Goal: Information Seeking & Learning: Learn about a topic

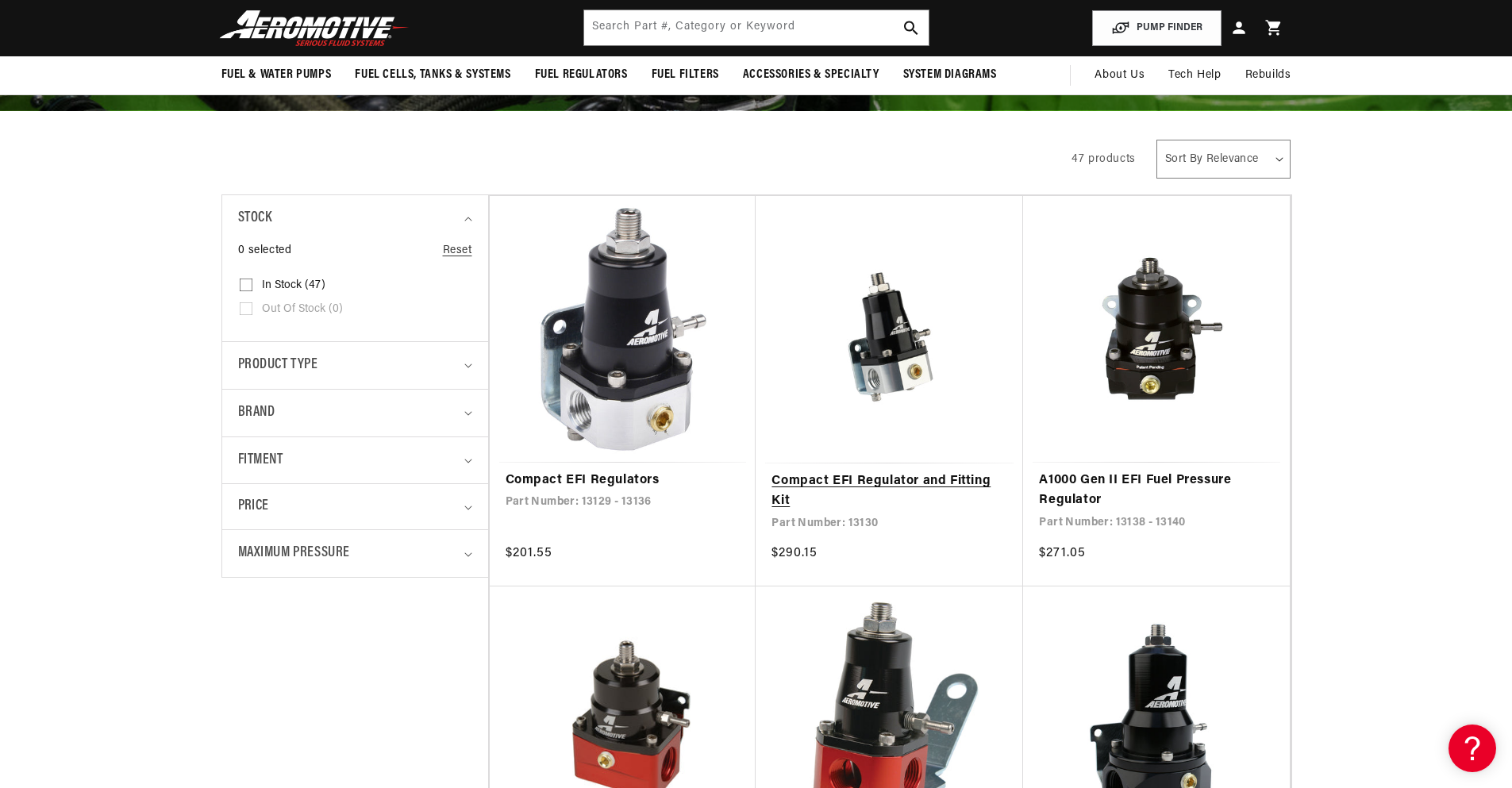
scroll to position [0, 1006]
click at [861, 478] on link "Compact EFI Regulator and Fitting Kit" at bounding box center [889, 491] width 236 height 41
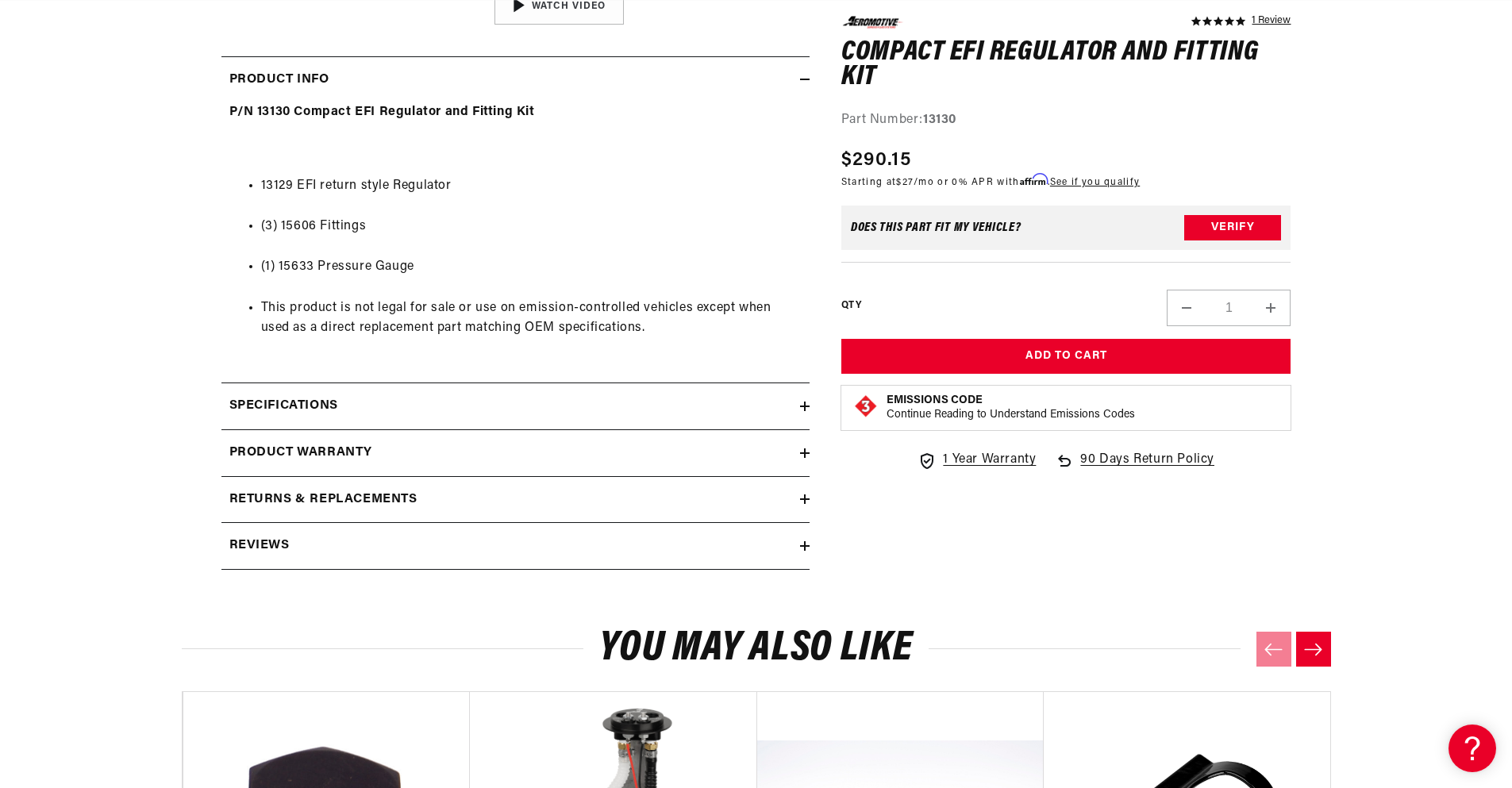
scroll to position [0, 1006]
click at [664, 408] on div "Specifications" at bounding box center [510, 406] width 578 height 20
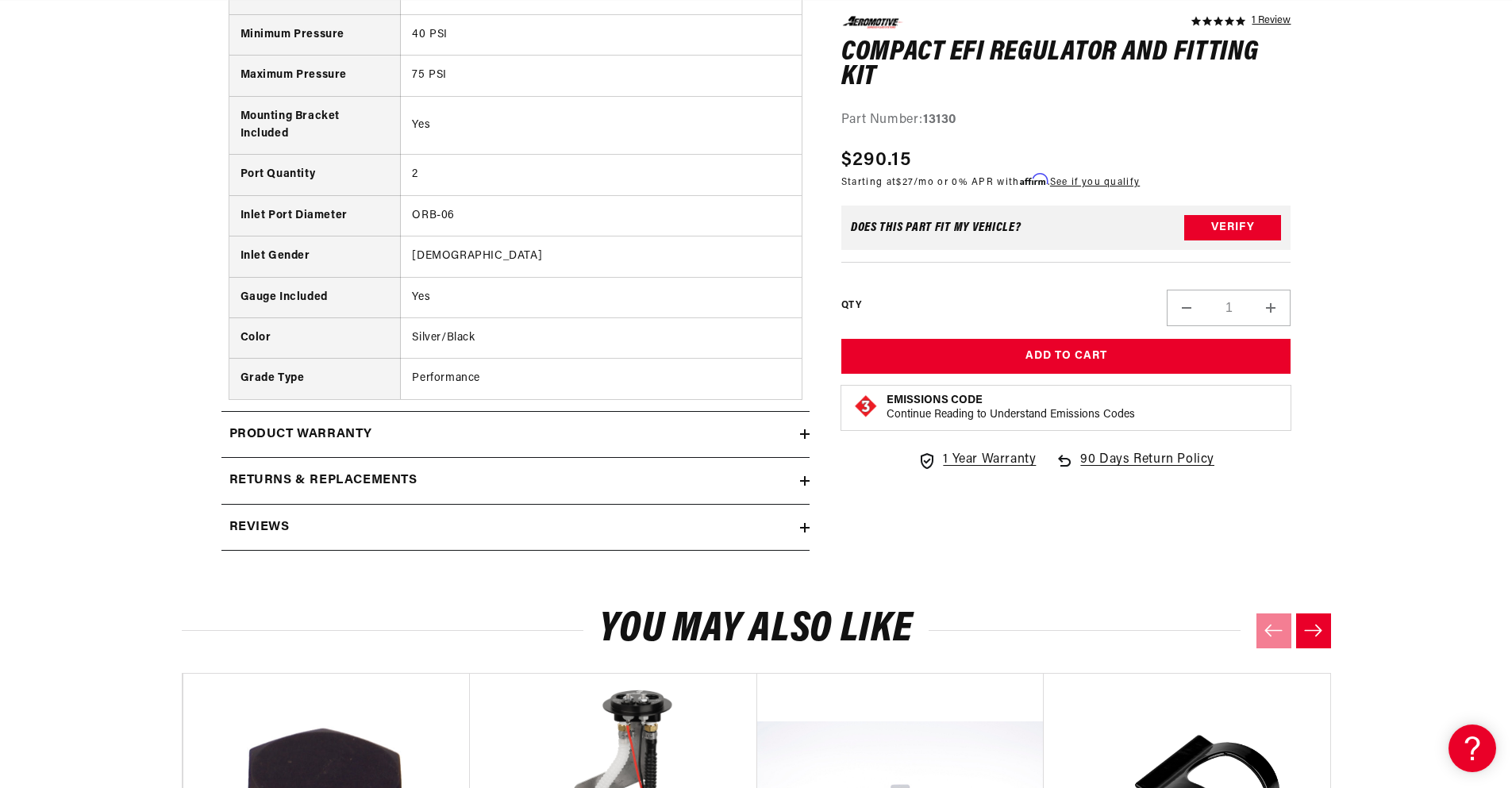
scroll to position [1342, 0]
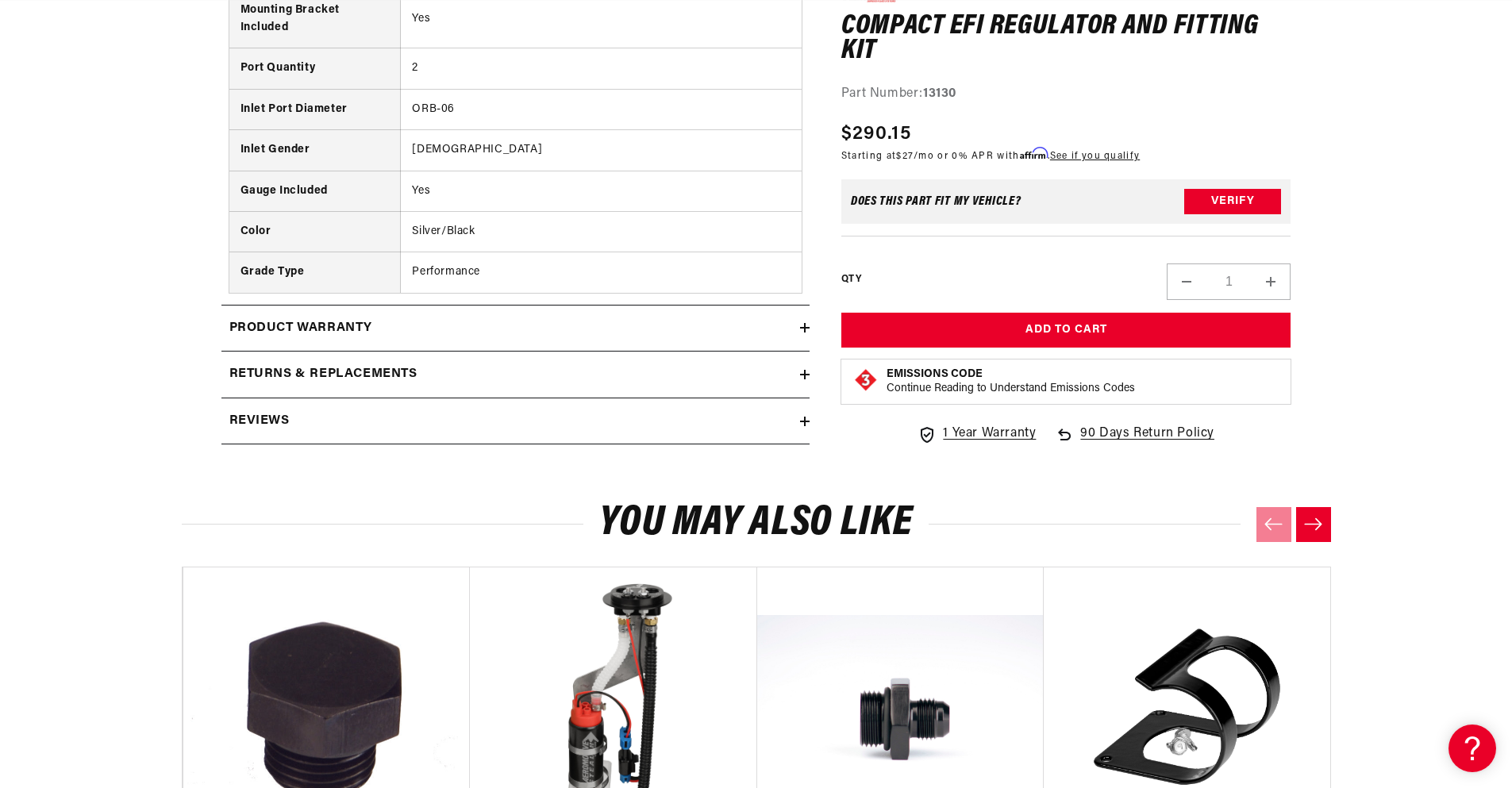
click at [465, 413] on div "Reviews" at bounding box center [510, 421] width 578 height 20
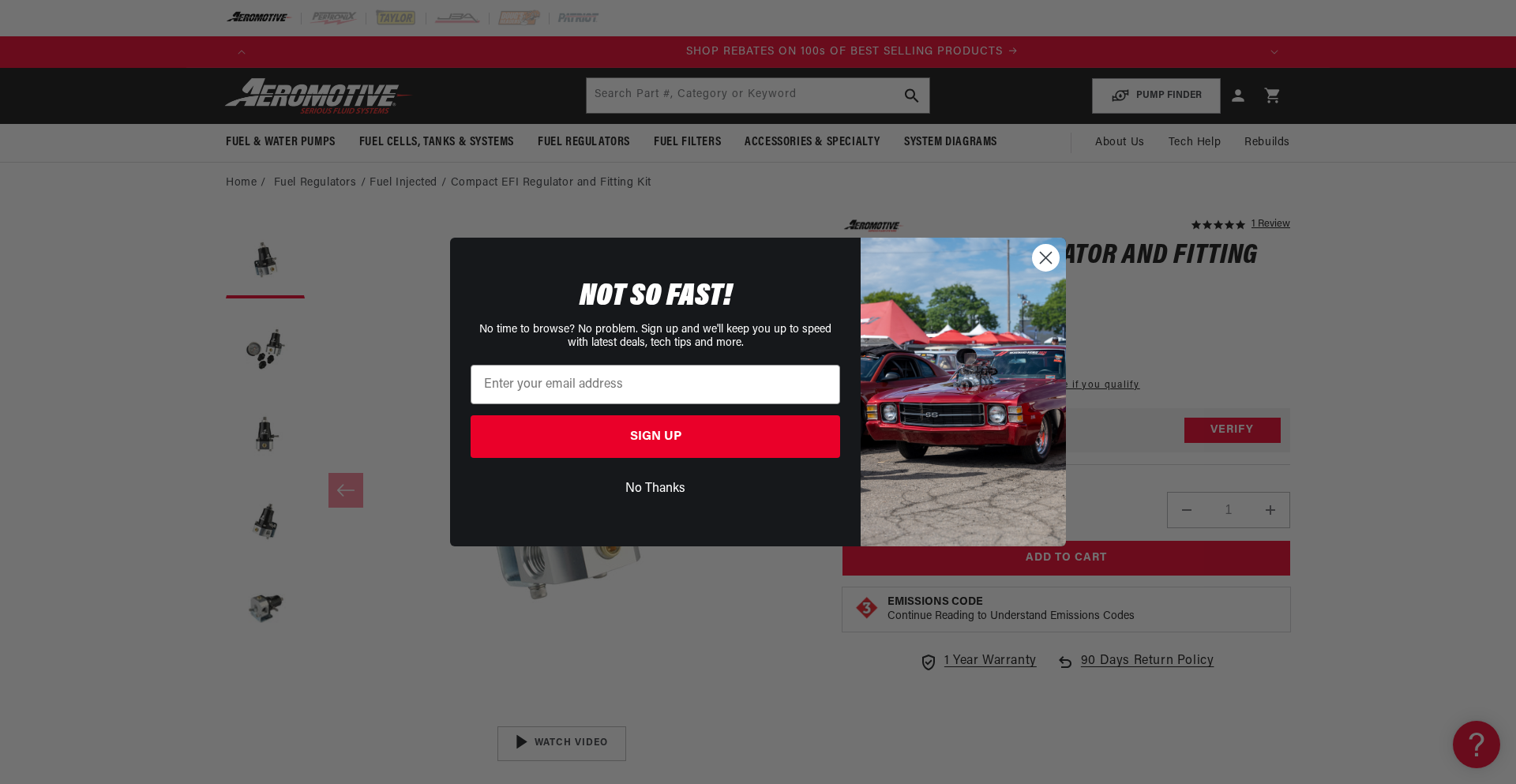
scroll to position [0, 2003]
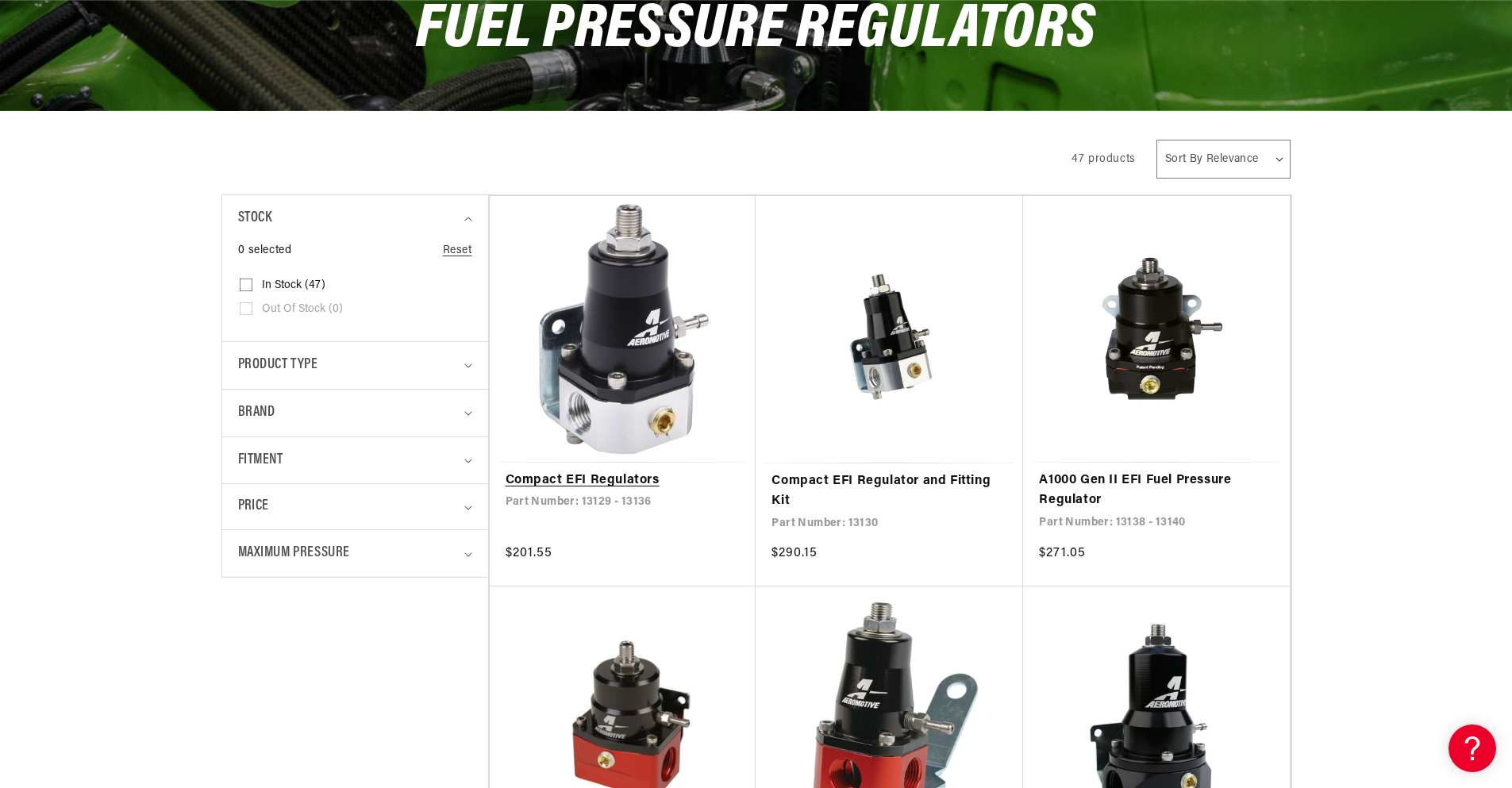
click at [622, 470] on link "Compact EFI Regulators" at bounding box center [623, 480] width 235 height 20
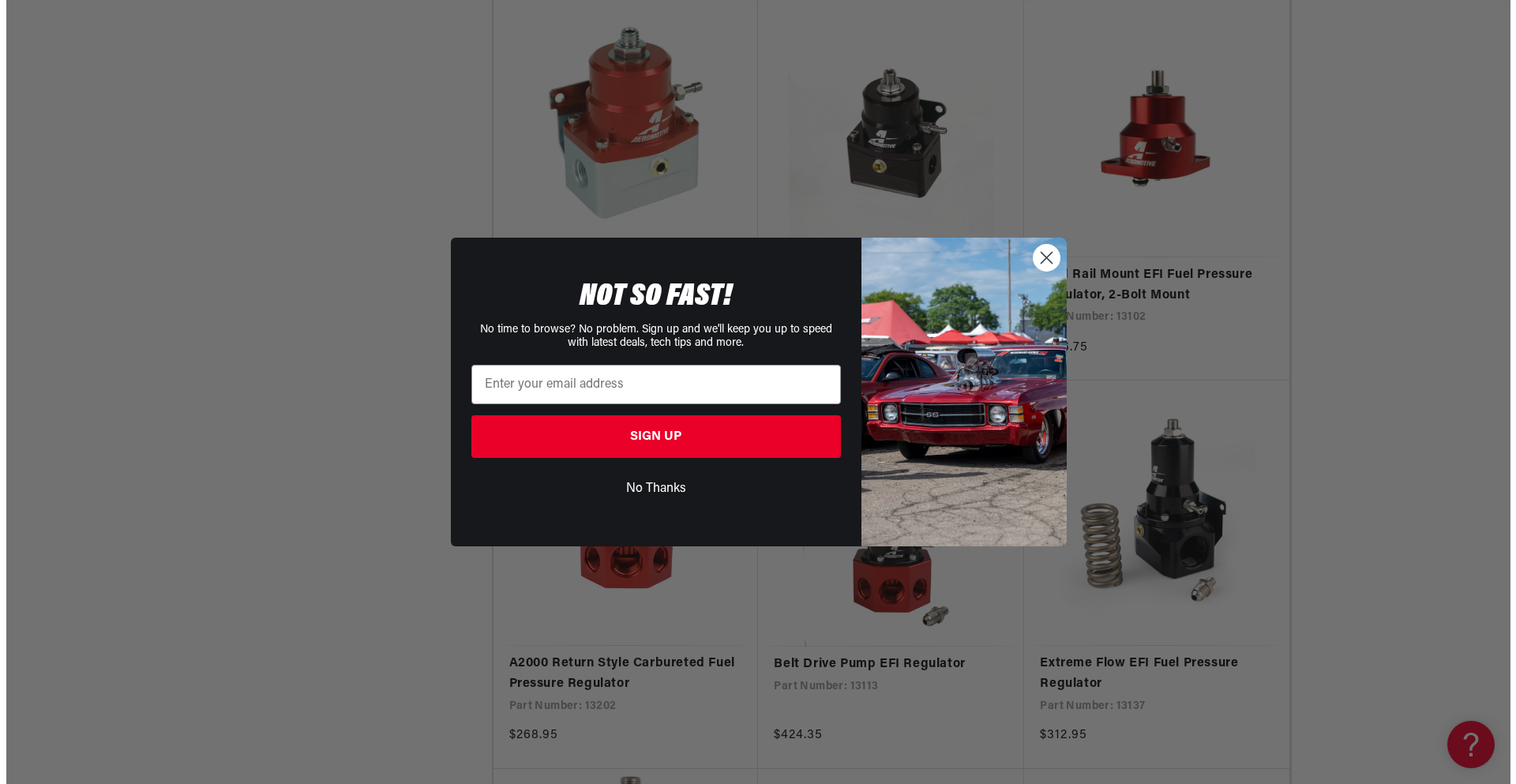
scroll to position [0, 2003]
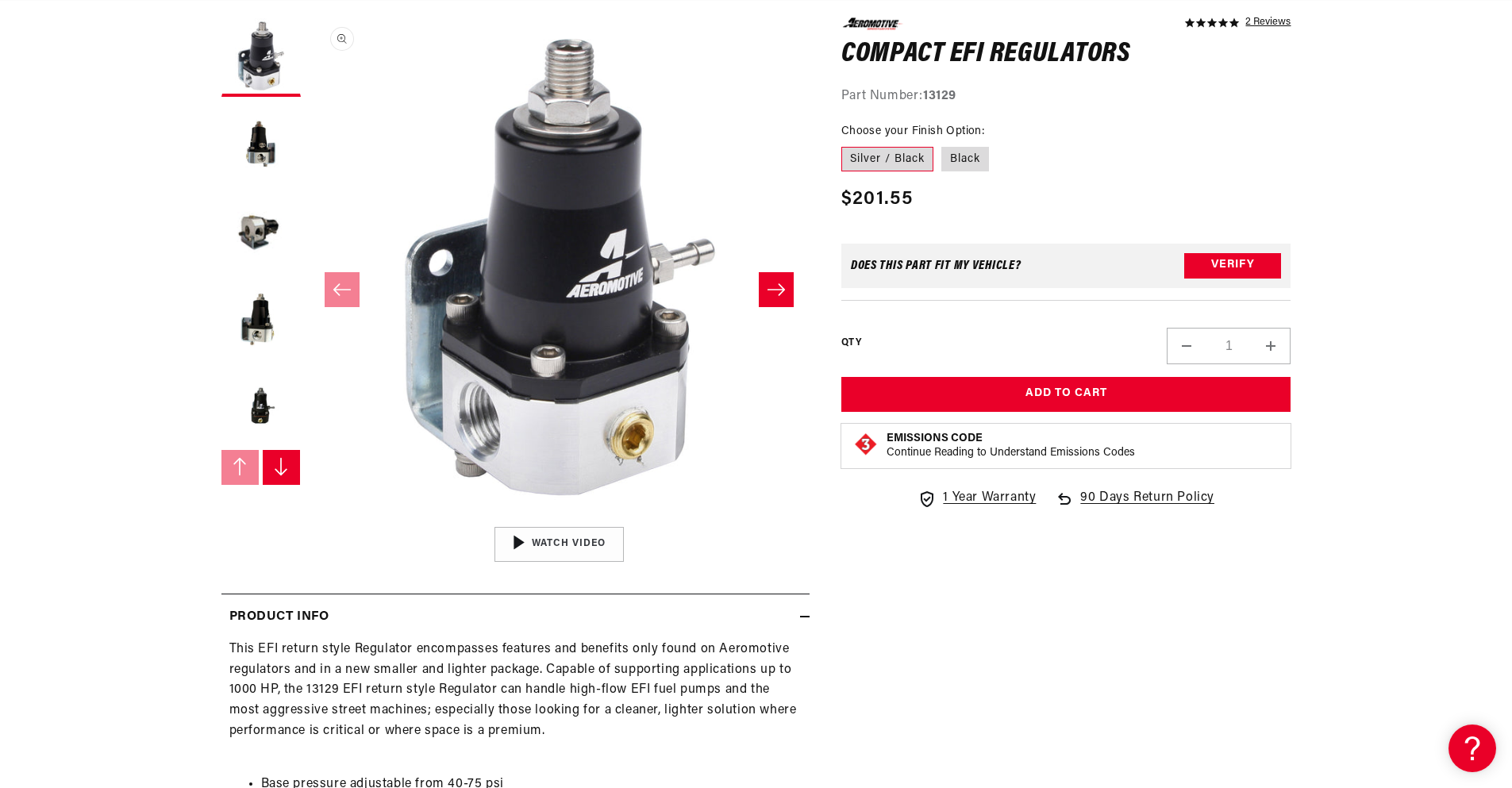
scroll to position [317, 0]
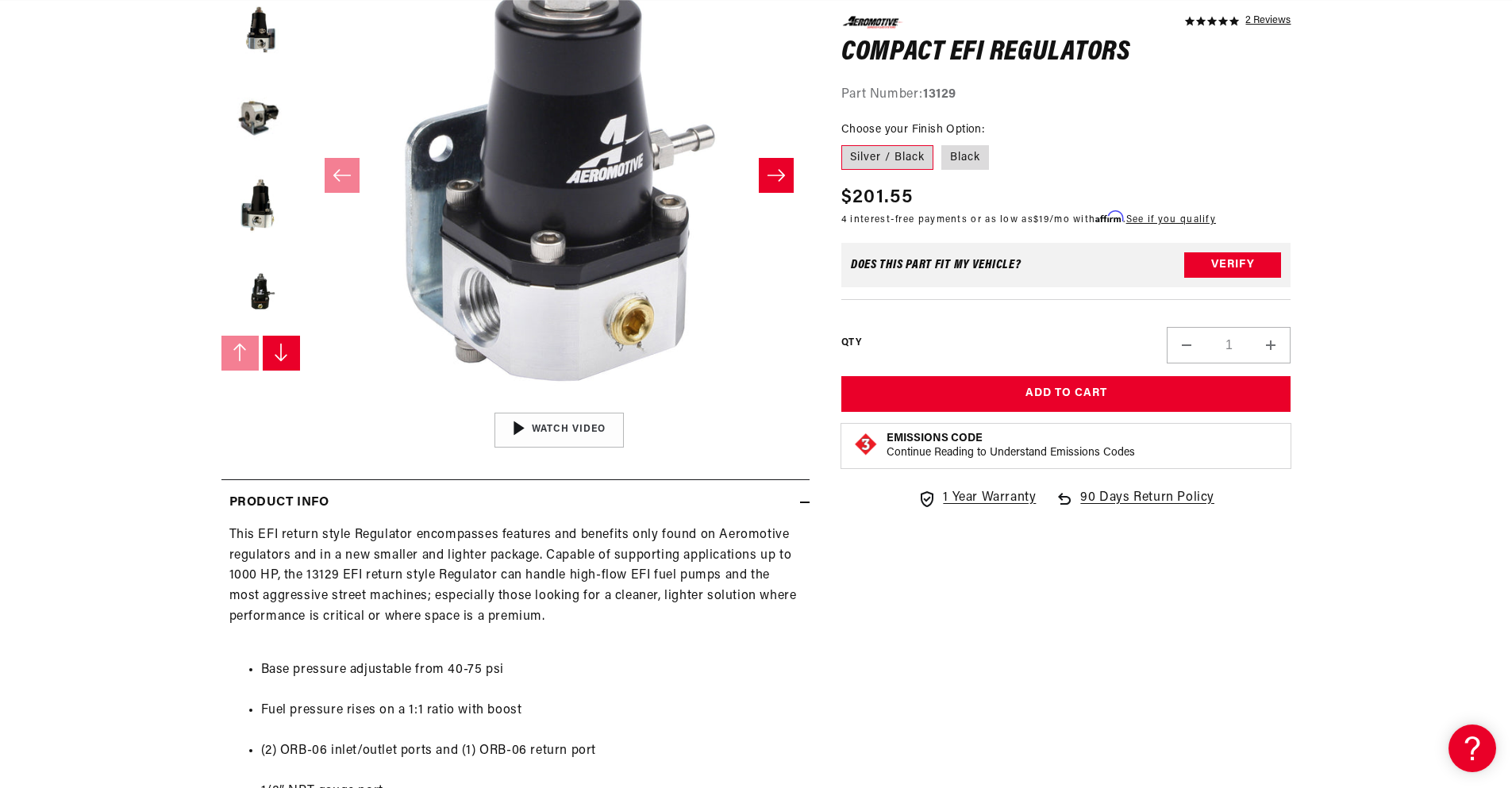
click at [281, 346] on icon "Slide right" at bounding box center [281, 352] width 12 height 18
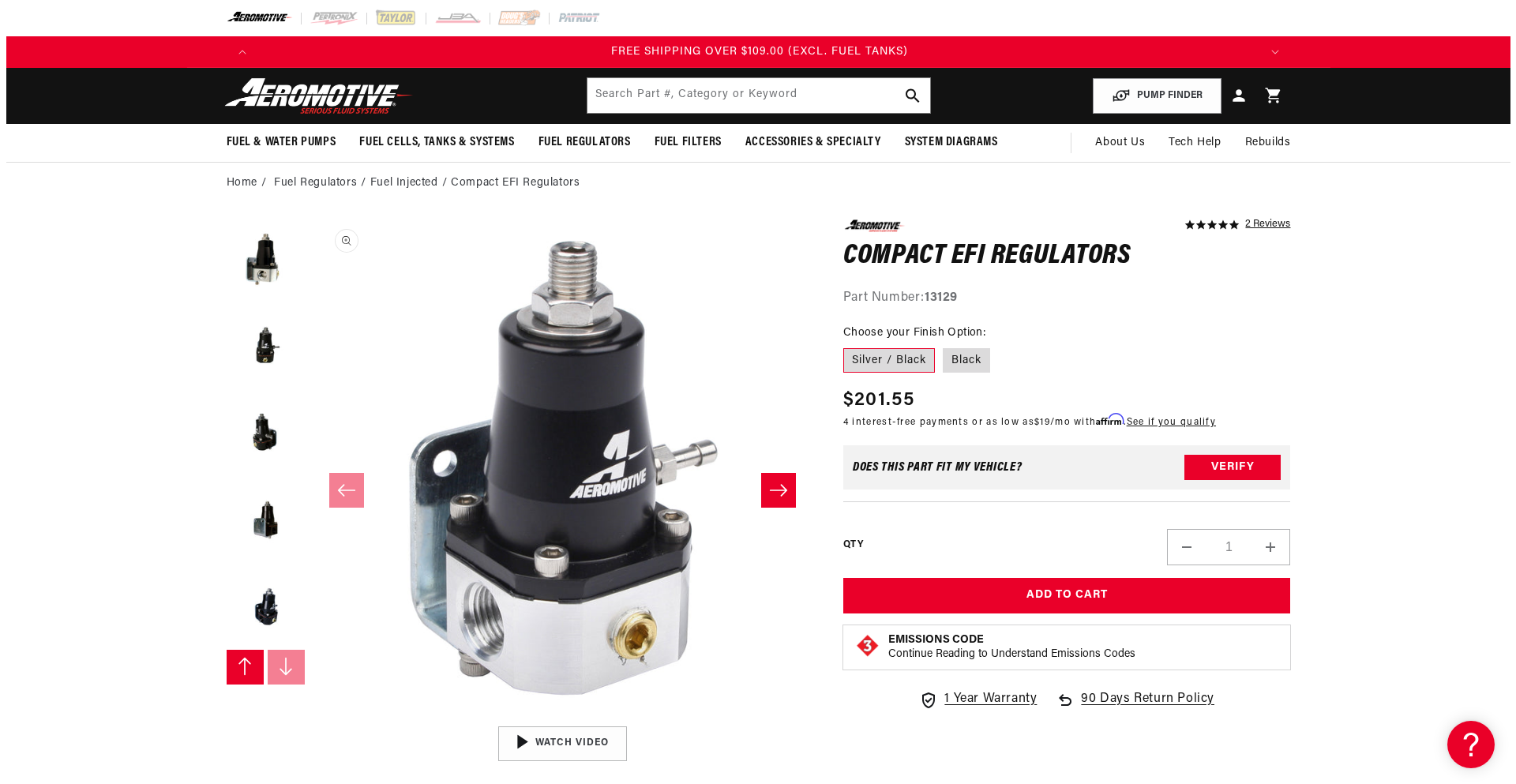
scroll to position [0, 3004]
